Goal: Task Accomplishment & Management: Use online tool/utility

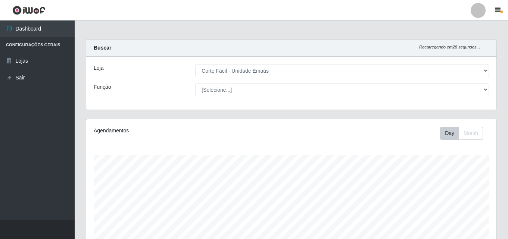
select select "201"
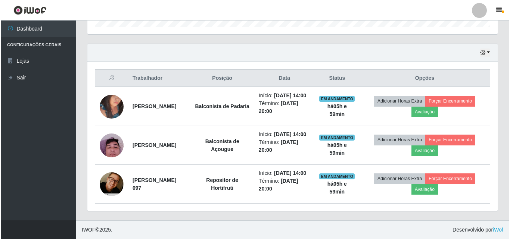
scroll to position [261, 0]
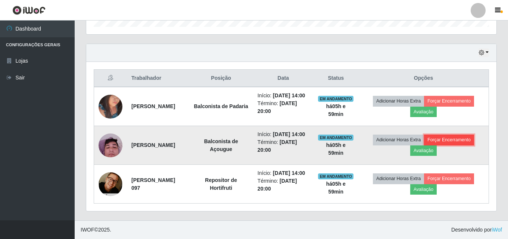
click at [453, 135] on button "Forçar Encerramento" at bounding box center [449, 140] width 50 height 10
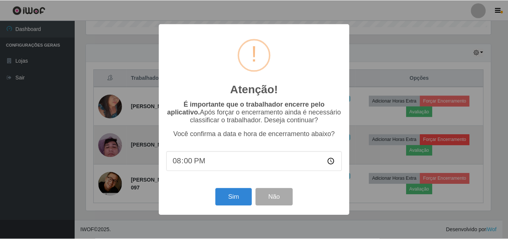
scroll to position [155, 407]
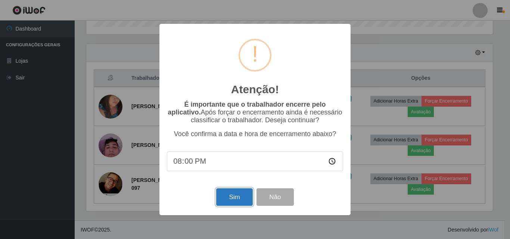
click at [239, 192] on button "Sim" at bounding box center [234, 198] width 36 height 18
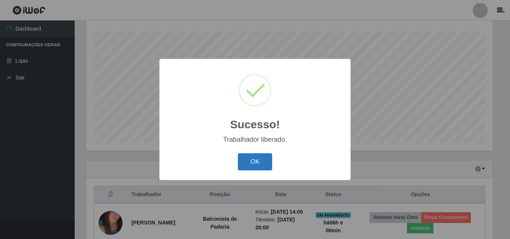
click at [254, 171] on button "OK" at bounding box center [255, 162] width 35 height 18
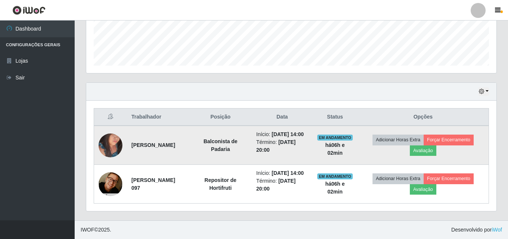
scroll to position [217, 0]
click at [454, 135] on button "Forçar Encerramento" at bounding box center [449, 140] width 50 height 10
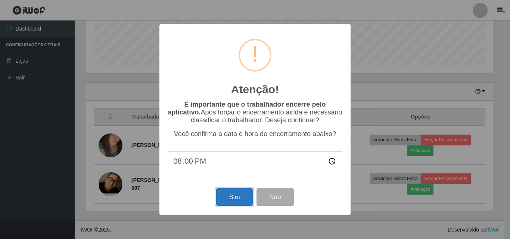
click at [234, 197] on button "Sim" at bounding box center [234, 198] width 36 height 18
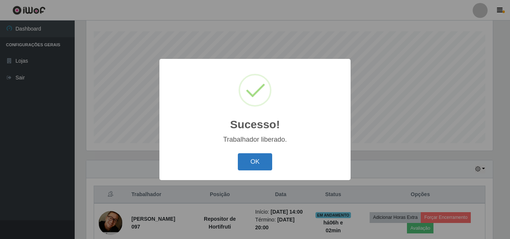
click at [249, 161] on button "OK" at bounding box center [255, 162] width 35 height 18
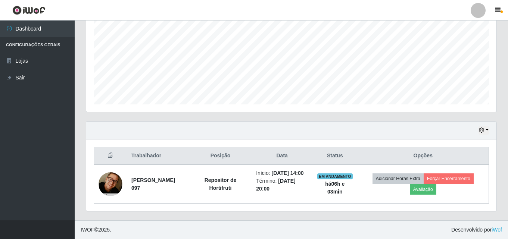
scroll to position [170, 0]
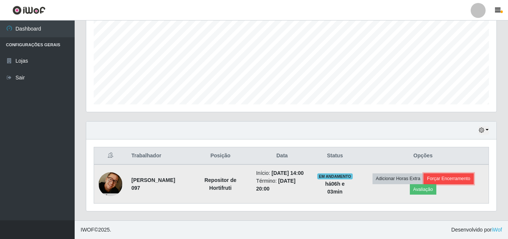
click at [457, 174] on button "Forçar Encerramento" at bounding box center [449, 179] width 50 height 10
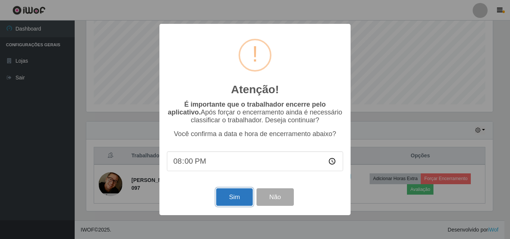
click at [230, 198] on button "Sim" at bounding box center [234, 198] width 36 height 18
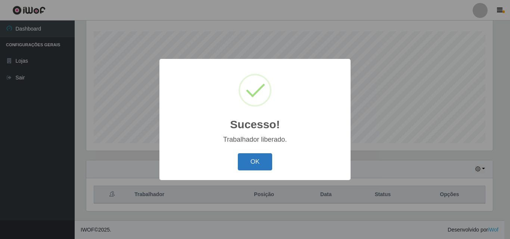
click at [258, 159] on button "OK" at bounding box center [255, 162] width 35 height 18
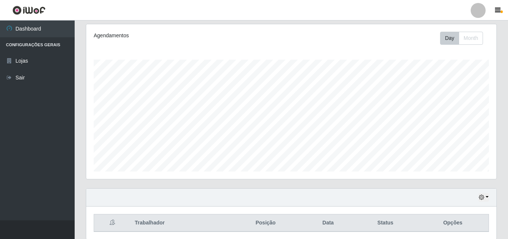
scroll to position [12, 0]
